Goal: Check status: Check status

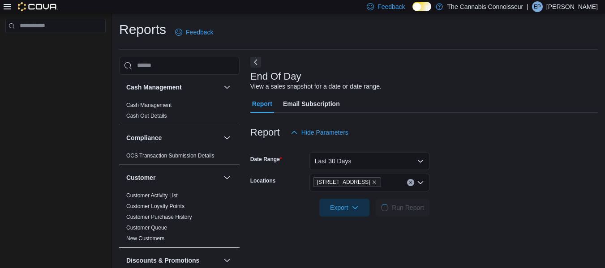
scroll to position [15, 0]
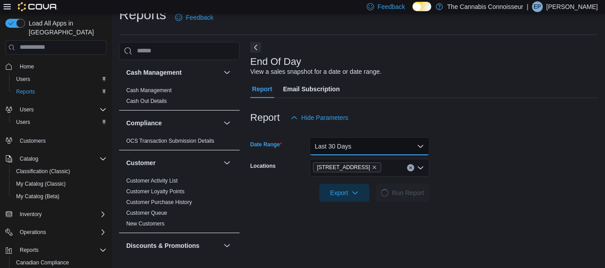
click at [412, 142] on button "Last 30 Days" at bounding box center [369, 147] width 120 height 18
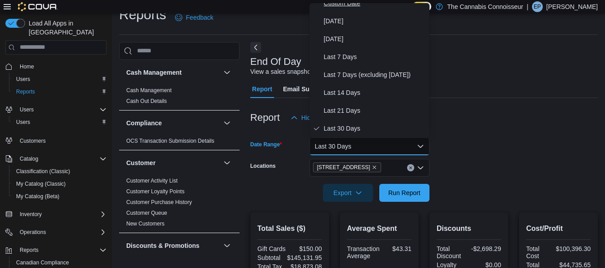
scroll to position [0, 0]
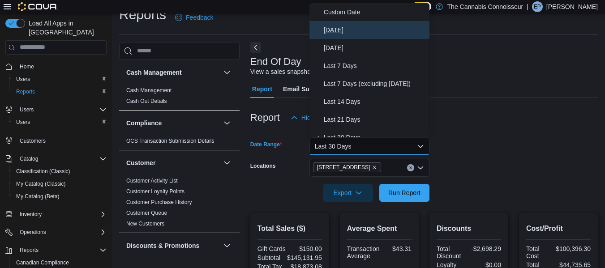
click at [339, 23] on button "[DATE]" at bounding box center [369, 30] width 120 height 18
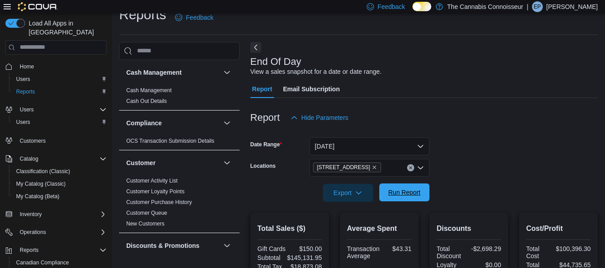
click at [411, 189] on span "Run Report" at bounding box center [404, 192] width 32 height 9
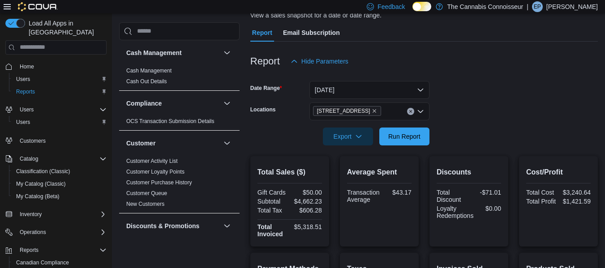
scroll to position [71, 0]
click at [412, 137] on span "Run Report" at bounding box center [404, 136] width 32 height 9
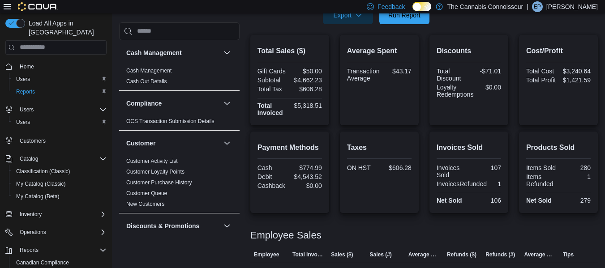
scroll to position [252, 0]
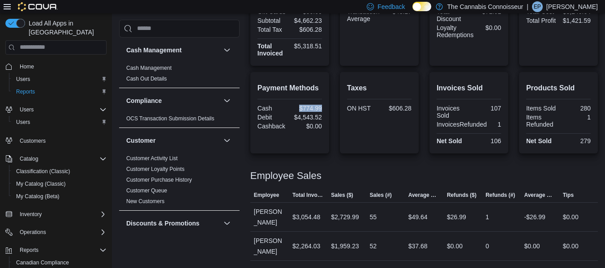
drag, startPoint x: 299, startPoint y: 107, endPoint x: 327, endPoint y: 111, distance: 28.5
click at [327, 111] on div "Payment Methods Cash $774.99 Debit $4,543.52 Cashback $0.00" at bounding box center [289, 113] width 79 height 82
